Goal: Find specific page/section: Find specific page/section

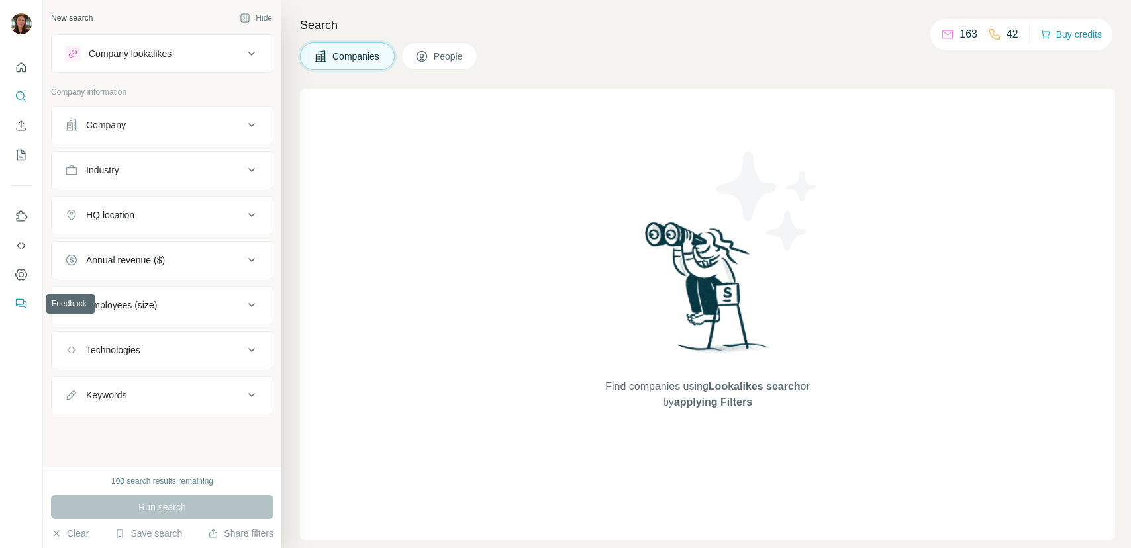
click at [15, 302] on icon "Feedback" at bounding box center [21, 303] width 13 height 13
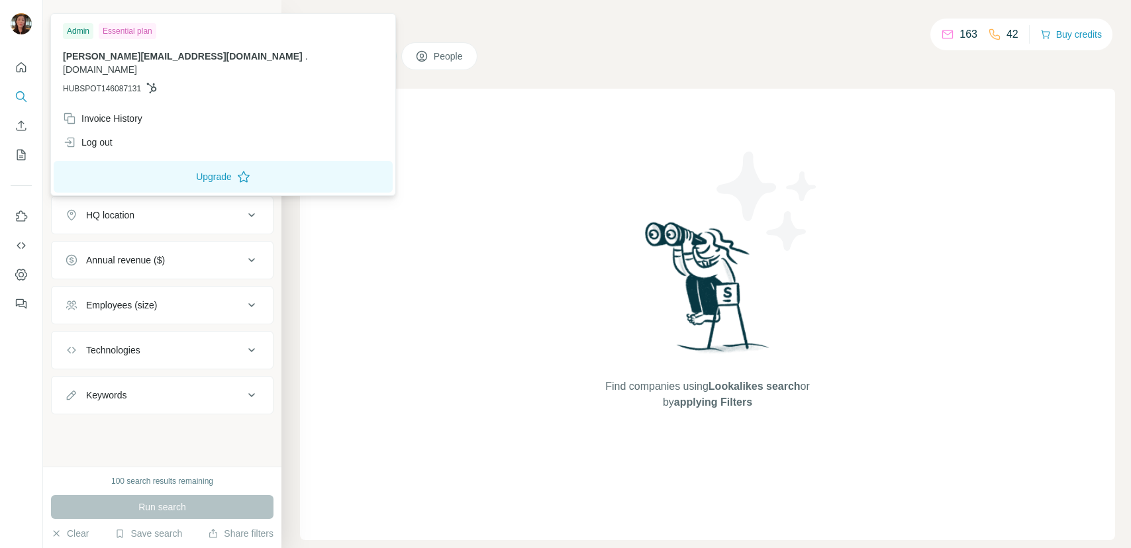
click at [15, 26] on img at bounding box center [21, 23] width 21 height 21
click at [89, 112] on div "Invoice History" at bounding box center [102, 118] width 79 height 13
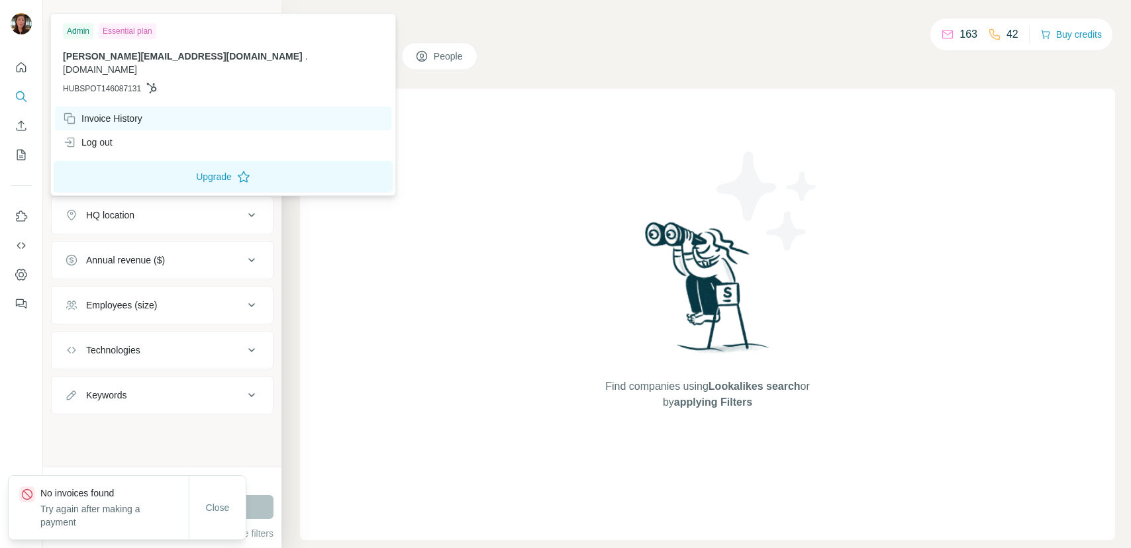
click at [95, 112] on div "Invoice History" at bounding box center [102, 118] width 79 height 13
click at [217, 493] on div "Close" at bounding box center [217, 508] width 57 height 64
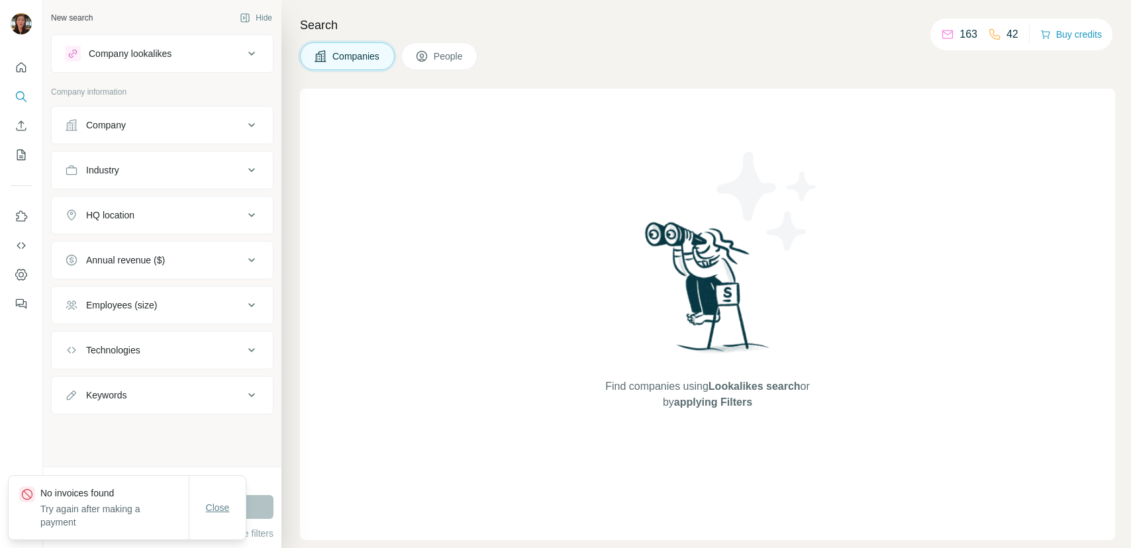
click at [221, 506] on span "Close" at bounding box center [218, 507] width 24 height 13
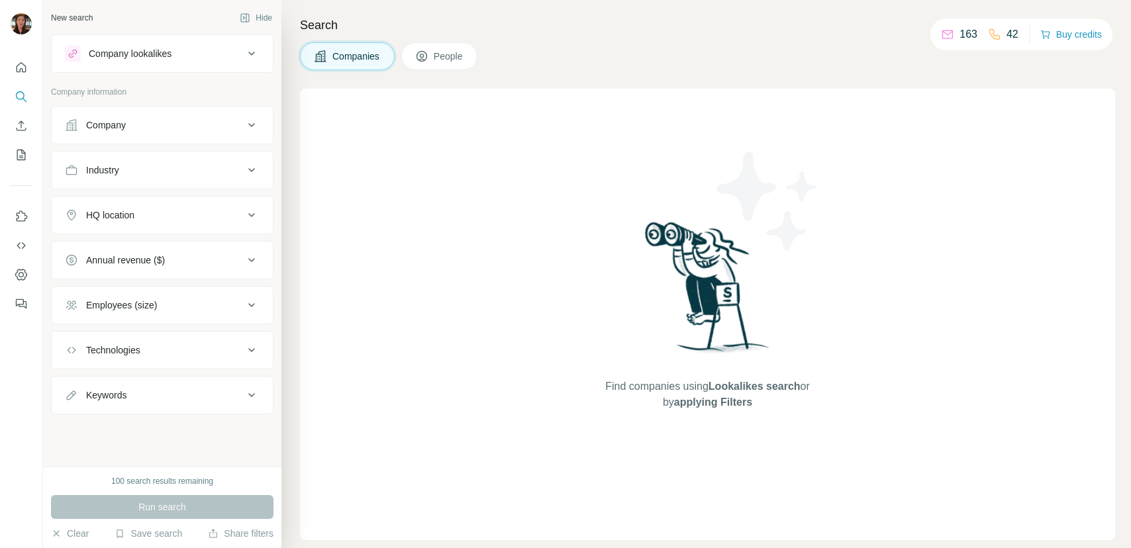
click at [338, 395] on div "Find companies using Lookalikes search or by applying Filters" at bounding box center [707, 315] width 815 height 452
click at [17, 129] on icon "Enrich CSV" at bounding box center [21, 125] width 13 height 13
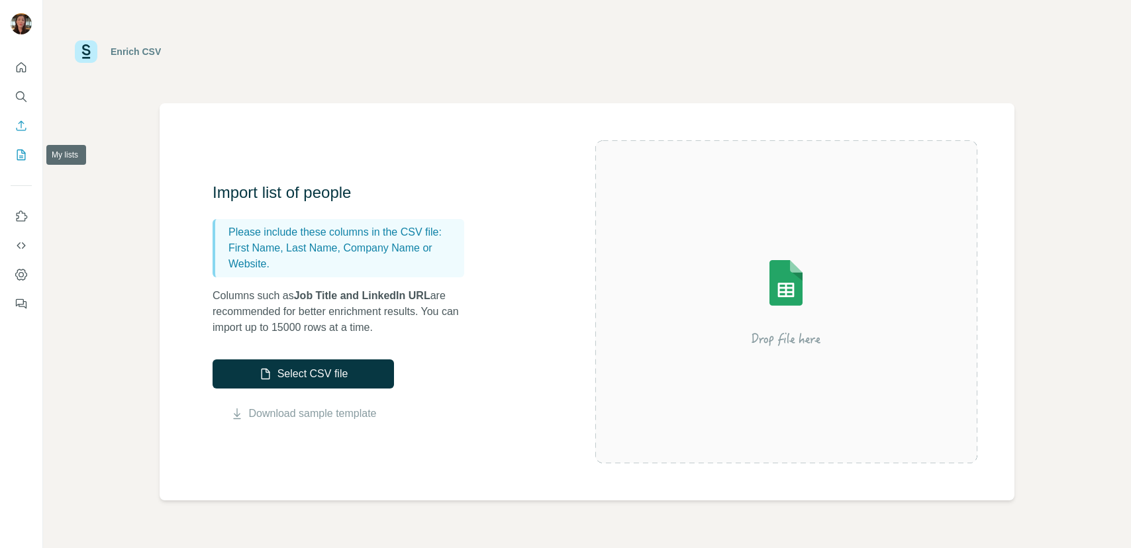
click at [19, 147] on button "My lists" at bounding box center [21, 155] width 21 height 24
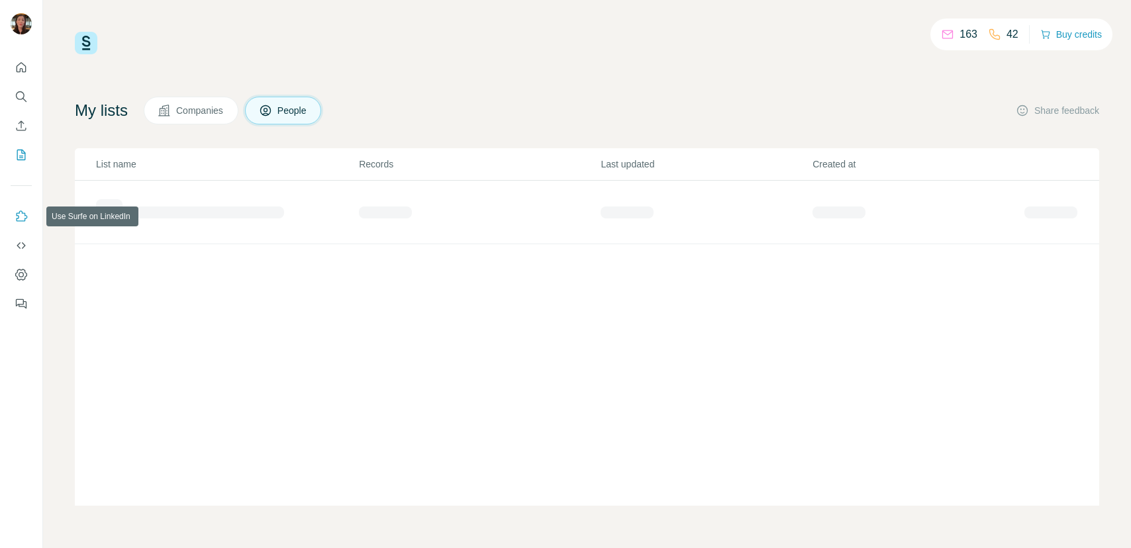
click at [19, 213] on icon "Use Surfe on LinkedIn" at bounding box center [21, 216] width 13 height 13
click at [23, 274] on icon "Dashboard" at bounding box center [21, 274] width 5 height 5
